Goal: Task Accomplishment & Management: Complete application form

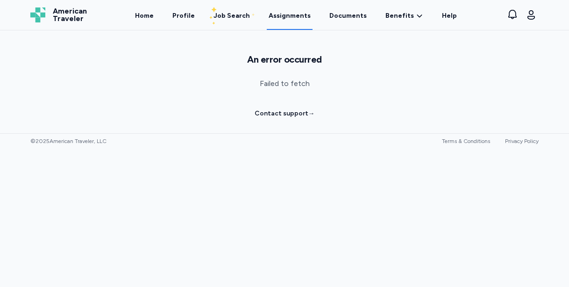
click at [56, 7] on span "American Traveler" at bounding box center [70, 14] width 34 height 15
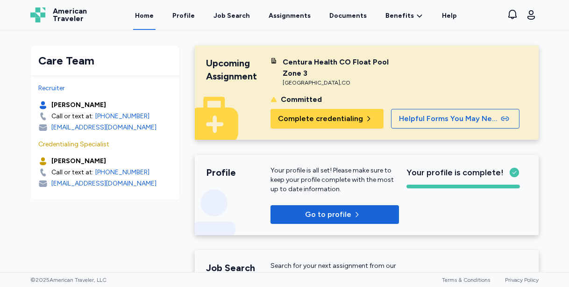
scroll to position [24, 0]
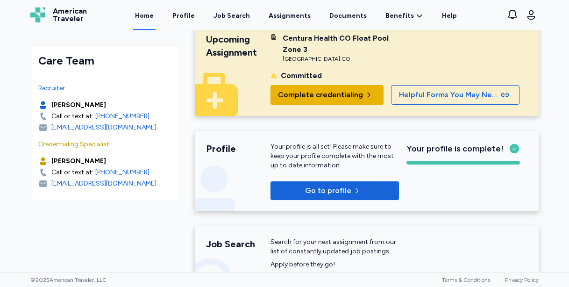
click at [306, 96] on span "Complete credentialing" at bounding box center [320, 94] width 85 height 11
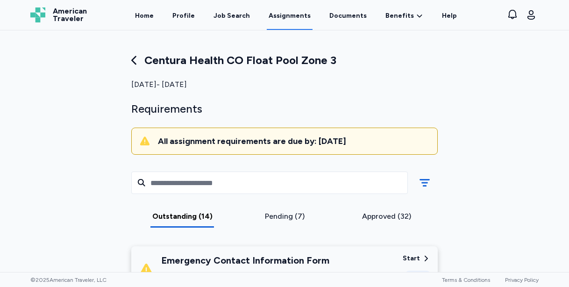
click at [376, 214] on div "Approved (32)" at bounding box center [386, 216] width 95 height 11
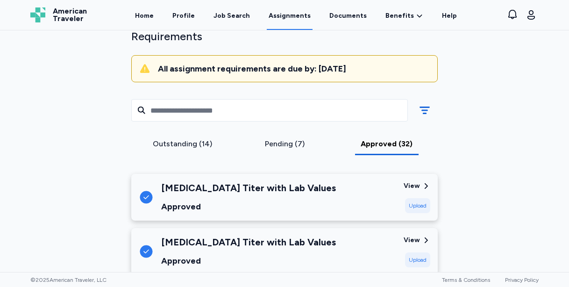
scroll to position [112, 0]
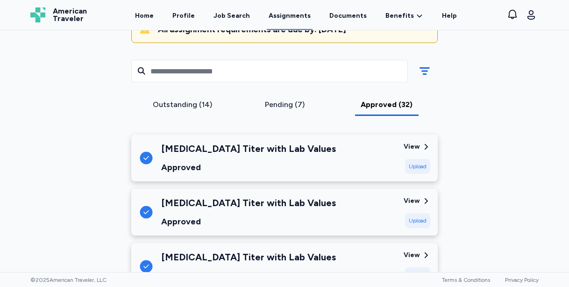
click at [298, 103] on div "Pending (7)" at bounding box center [284, 104] width 95 height 11
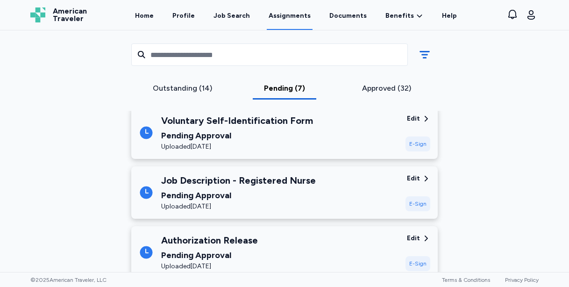
scroll to position [388, 0]
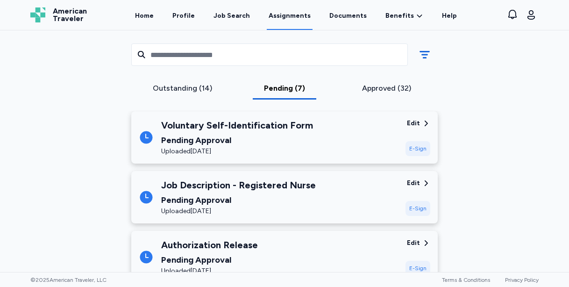
click at [400, 88] on div "Approved (32)" at bounding box center [386, 88] width 95 height 11
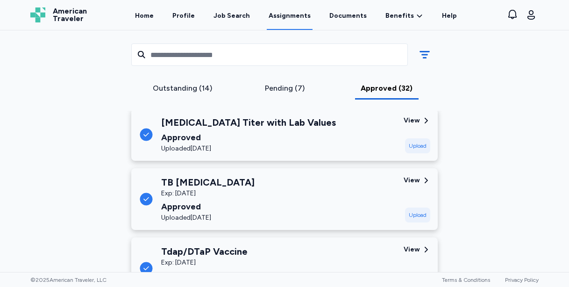
scroll to position [1589, 0]
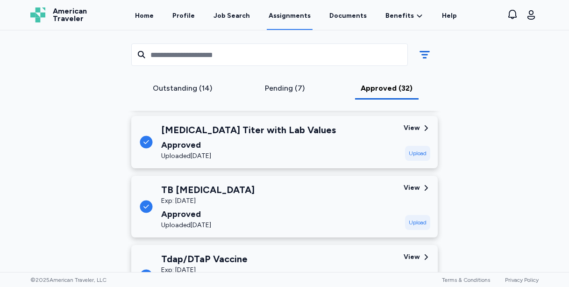
click at [324, 203] on div "TB [MEDICAL_DATA] Exp: [DATE] Approved Uploaded [DATE]" at bounding box center [268, 206] width 258 height 47
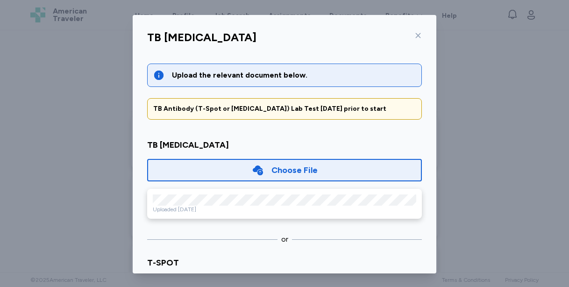
scroll to position [36, 0]
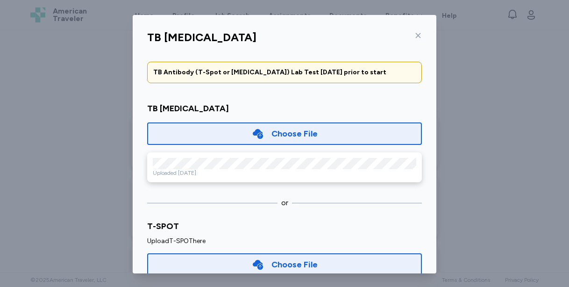
click at [305, 171] on div "Uploaded [DATE]" at bounding box center [285, 172] width 264 height 7
